Goal: Use online tool/utility: Utilize a website feature to perform a specific function

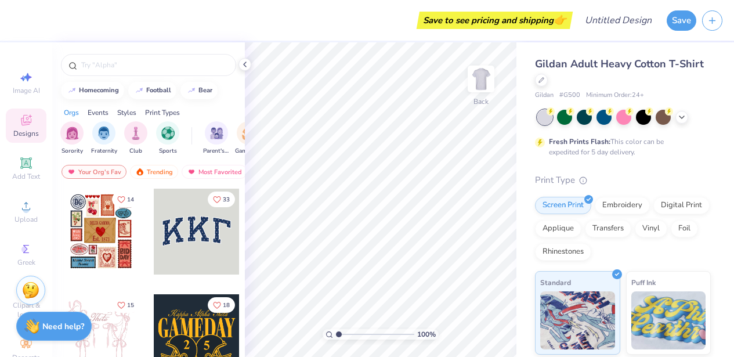
click at [192, 245] on div at bounding box center [197, 232] width 86 height 86
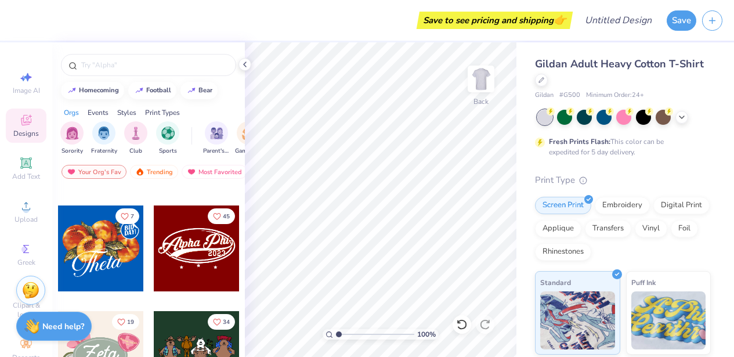
scroll to position [510, 0]
click at [198, 238] on div at bounding box center [197, 249] width 86 height 86
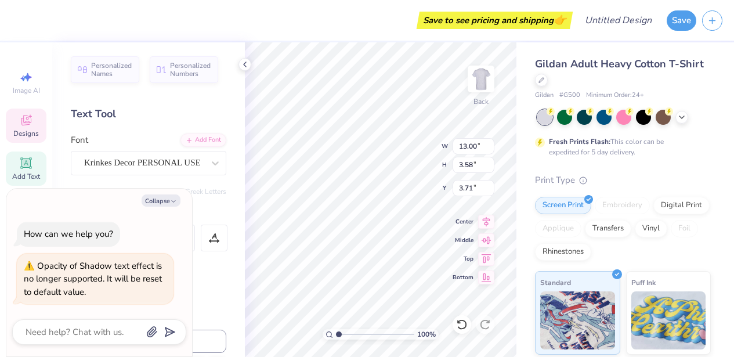
type textarea "x"
type textarea "W [GEOGRAPHIC_DATA]"
type textarea "x"
type textarea "Wi Phi0"
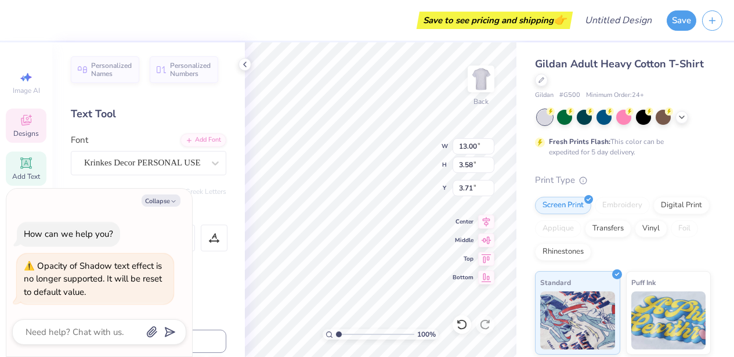
type textarea "x"
type textarea "Wis Phi0"
type textarea "x"
type textarea "Wisc Phi0"
type textarea "x"
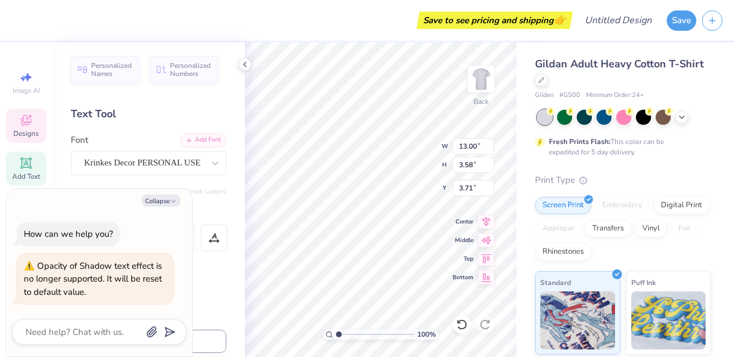
type textarea "Wisco Phi0"
type textarea "x"
type textarea "Wiscon Phi0"
type textarea "x"
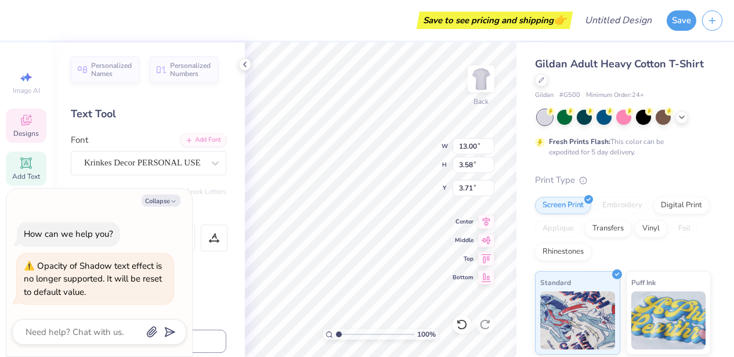
type textarea "[DEMOGRAPHIC_DATA] Phi0"
type textarea "x"
type textarea "Wisconsi Phi0"
type textarea "x"
type textarea "[US_STATE] Phi0"
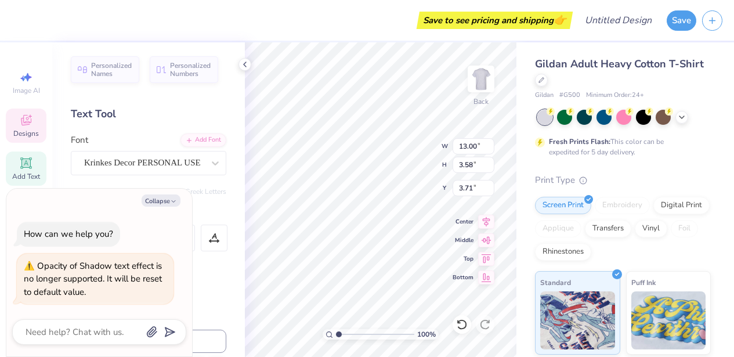
type textarea "x"
type textarea "[US_STATE] c"
type textarea "x"
type textarea "[US_STATE] cl"
type textarea "x"
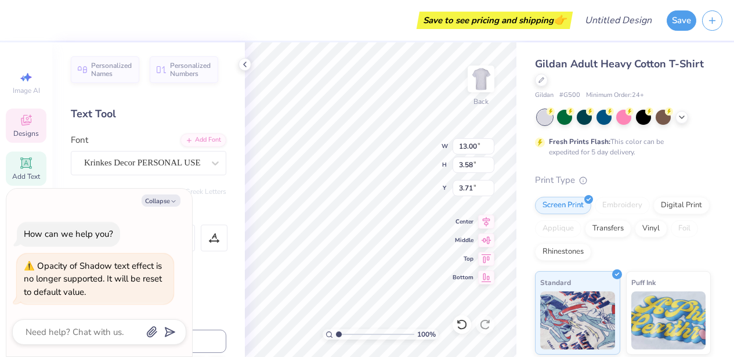
type textarea "[US_STATE] clu"
type textarea "x"
type textarea "[US_STATE] club"
type textarea "x"
type textarea "[US_STATE] club"
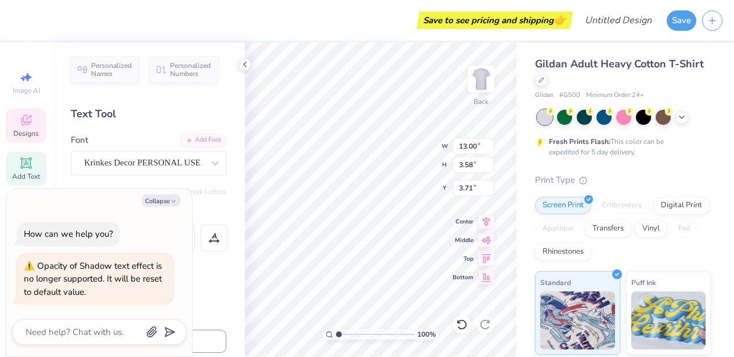
scroll to position [0, 3]
type textarea "x"
type textarea "[US_STATE] club l"
type textarea "x"
type textarea "[US_STATE] club la"
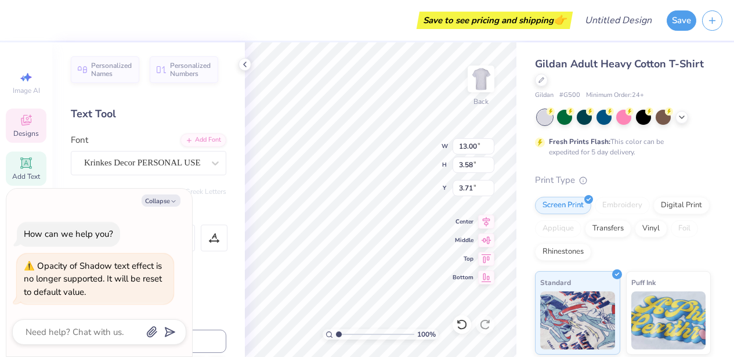
type textarea "x"
type textarea "[US_STATE] club lac"
type textarea "x"
type textarea "[US_STATE] club lacr"
type textarea "x"
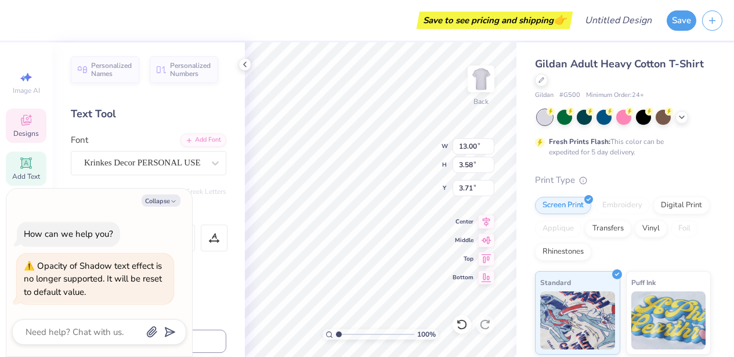
type textarea "[US_STATE] club lacro"
type textarea "x"
type textarea "[US_STATE] club lacros"
type textarea "x"
type textarea "[US_STATE] club [PERSON_NAME]"
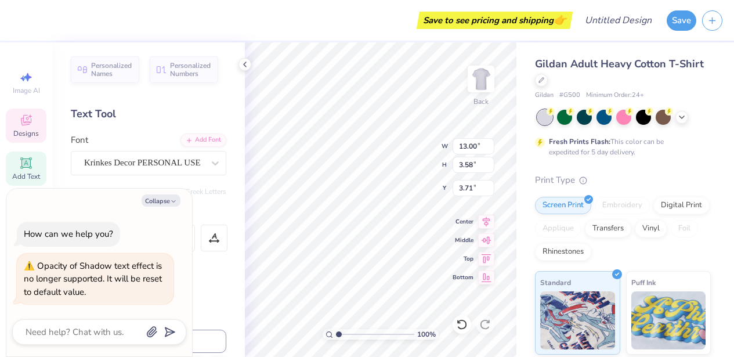
type textarea "x"
type textarea "[US_STATE] club lacrosse"
type textarea "x"
type textarea "[US_STATE] club lacrossew"
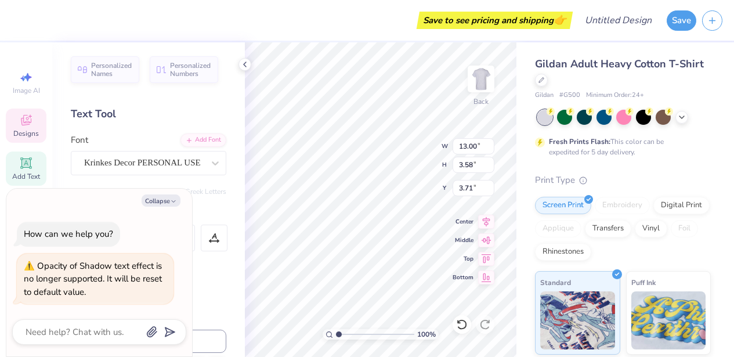
type textarea "x"
type textarea "[US_STATE] club lacrosse"
type textarea "x"
type textarea "[US_STATE] club lacrosse"
type textarea "x"
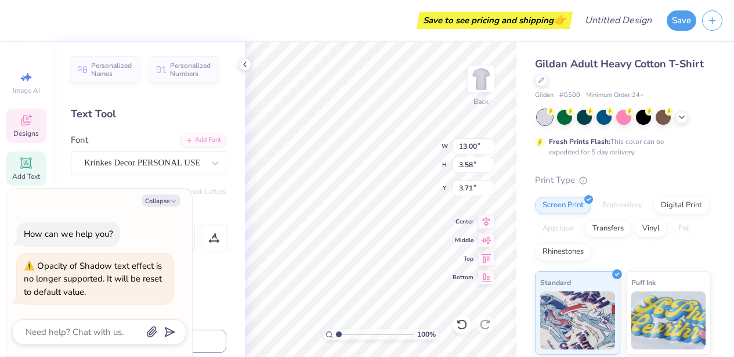
type input "2.95"
type input "1.10"
type input "6.74"
type textarea "x"
type textarea "2"
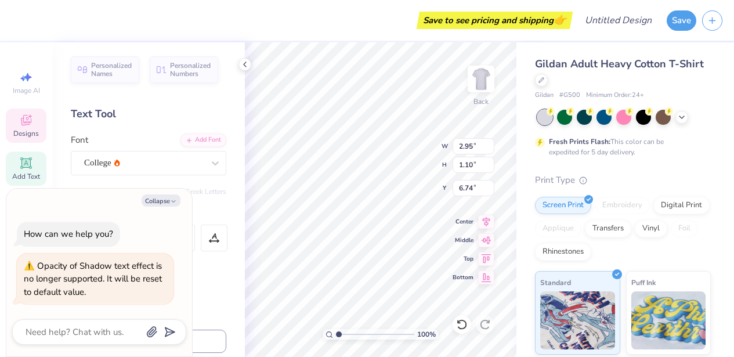
type textarea "x"
type textarea "20"
type textarea "x"
type textarea "202"
type textarea "x"
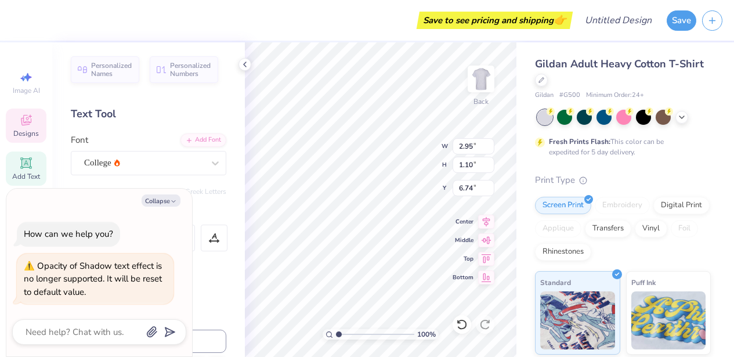
type textarea "2025"
